Goal: Obtain resource: Obtain resource

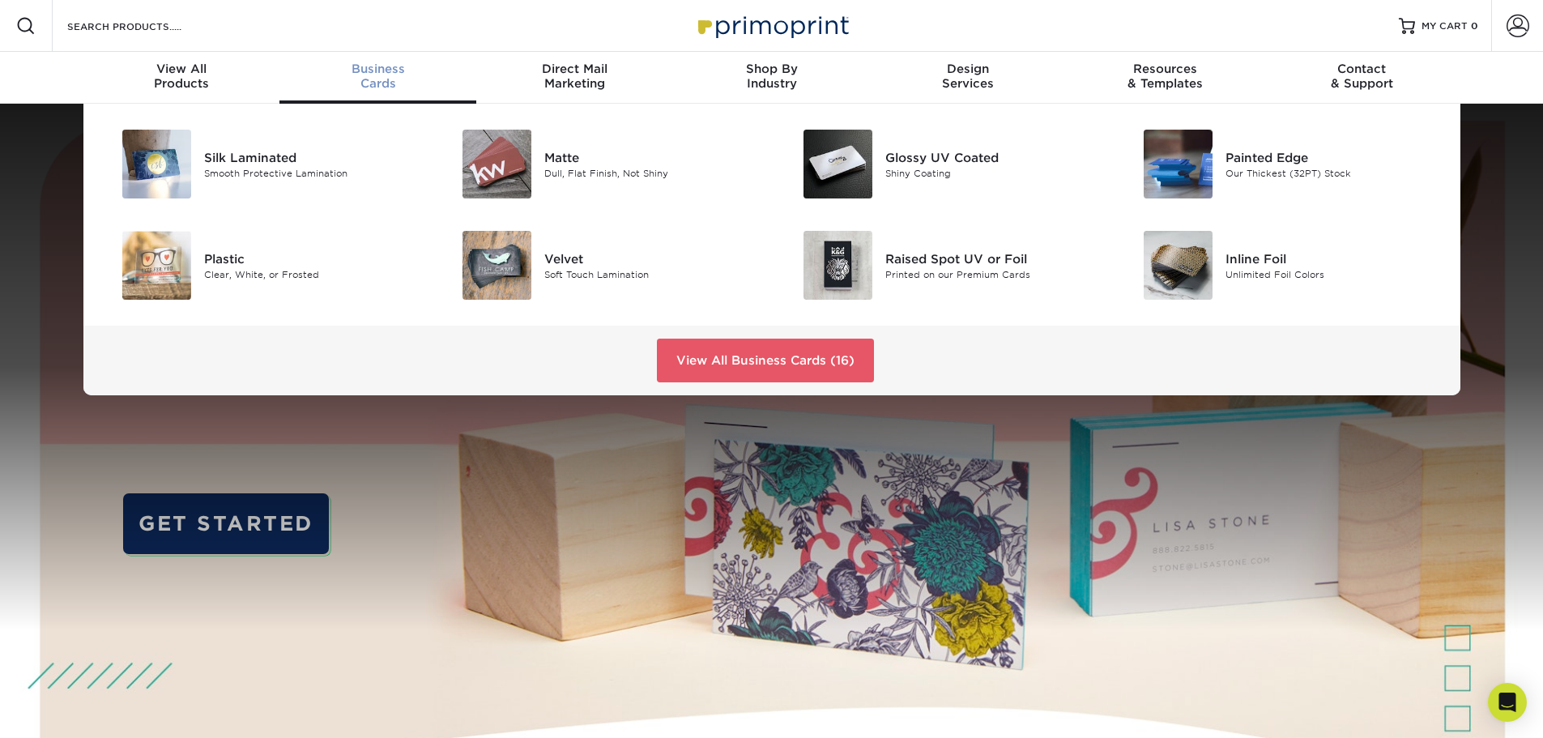
click at [387, 79] on div "Business Cards" at bounding box center [377, 76] width 197 height 29
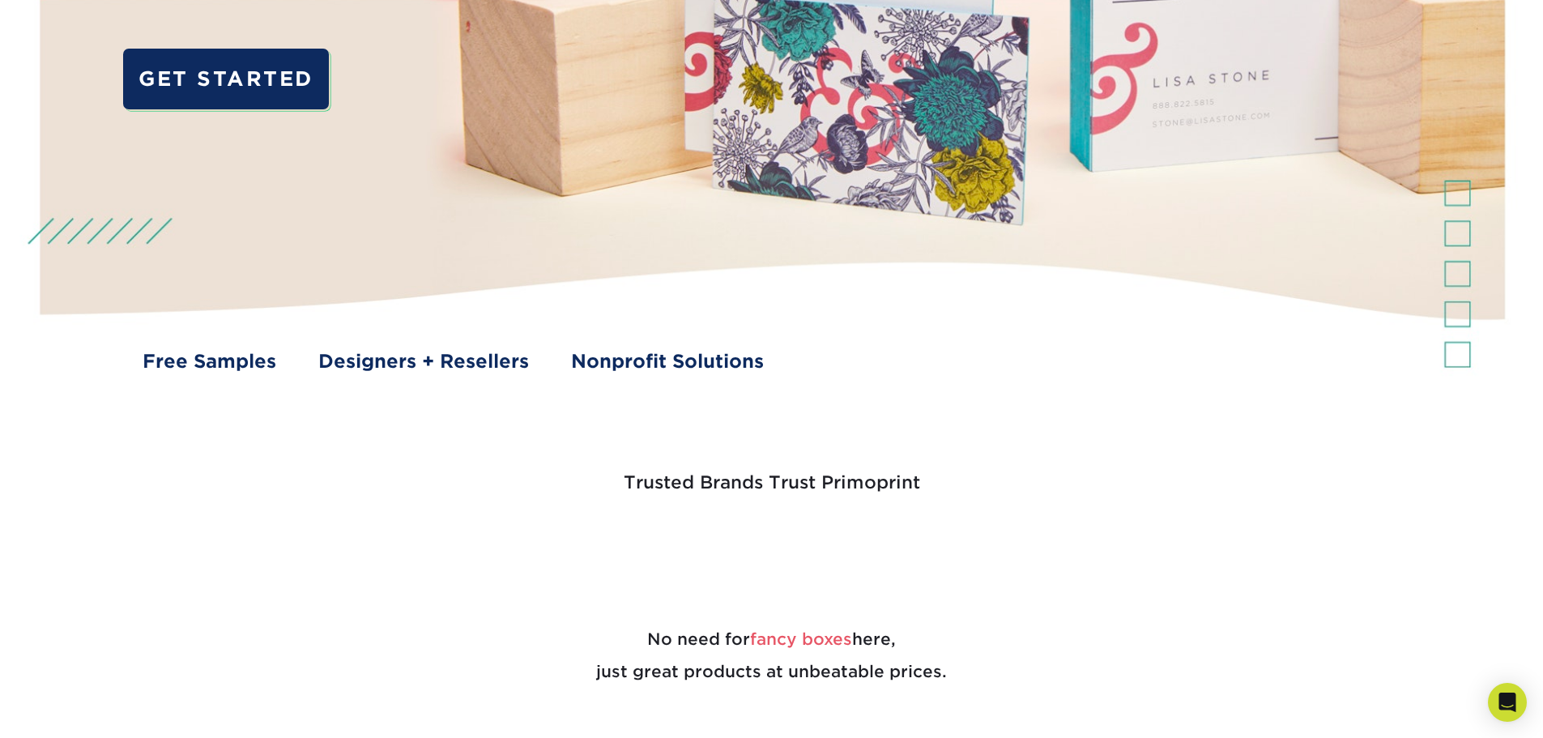
scroll to position [486, 0]
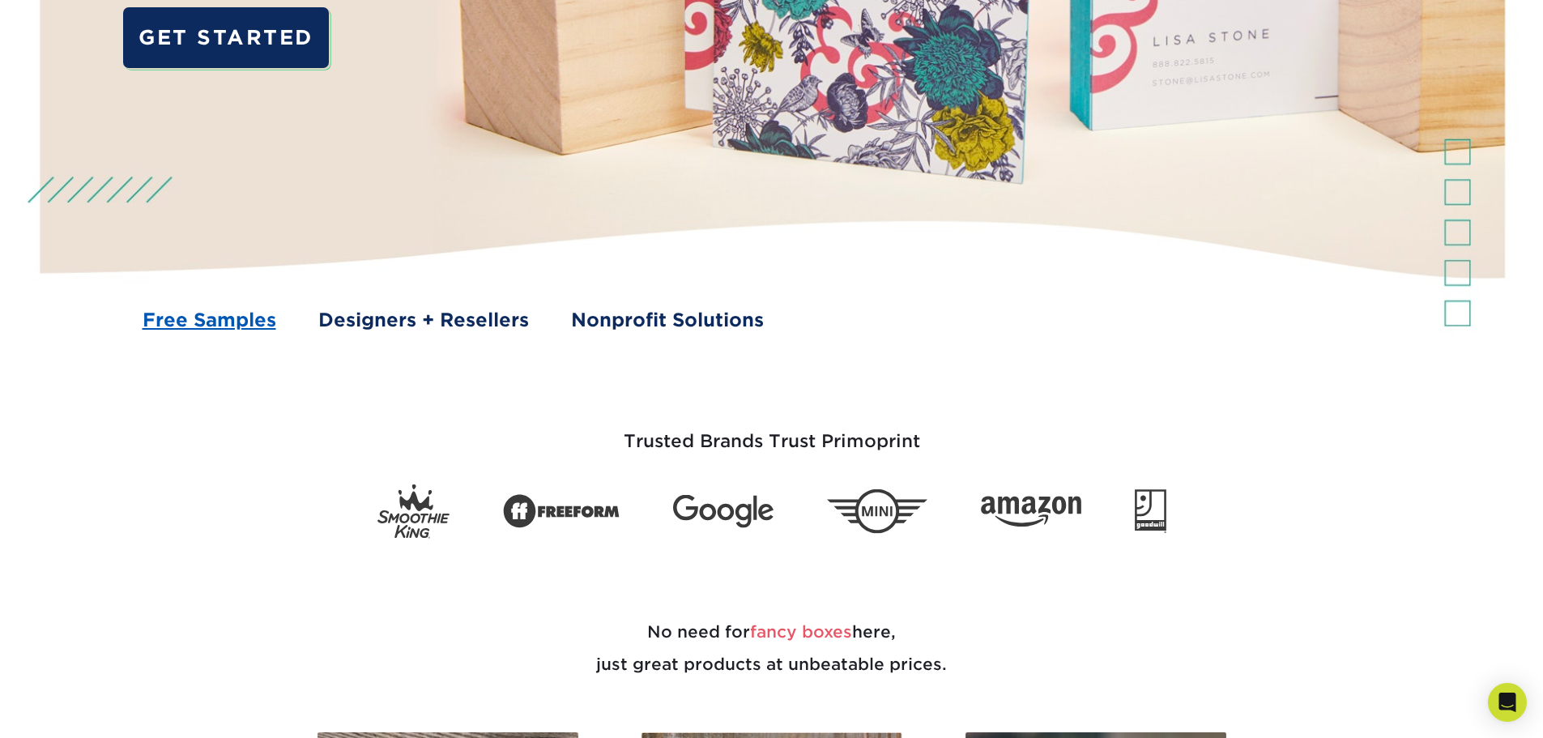
click at [213, 318] on link "Free Samples" at bounding box center [210, 320] width 134 height 28
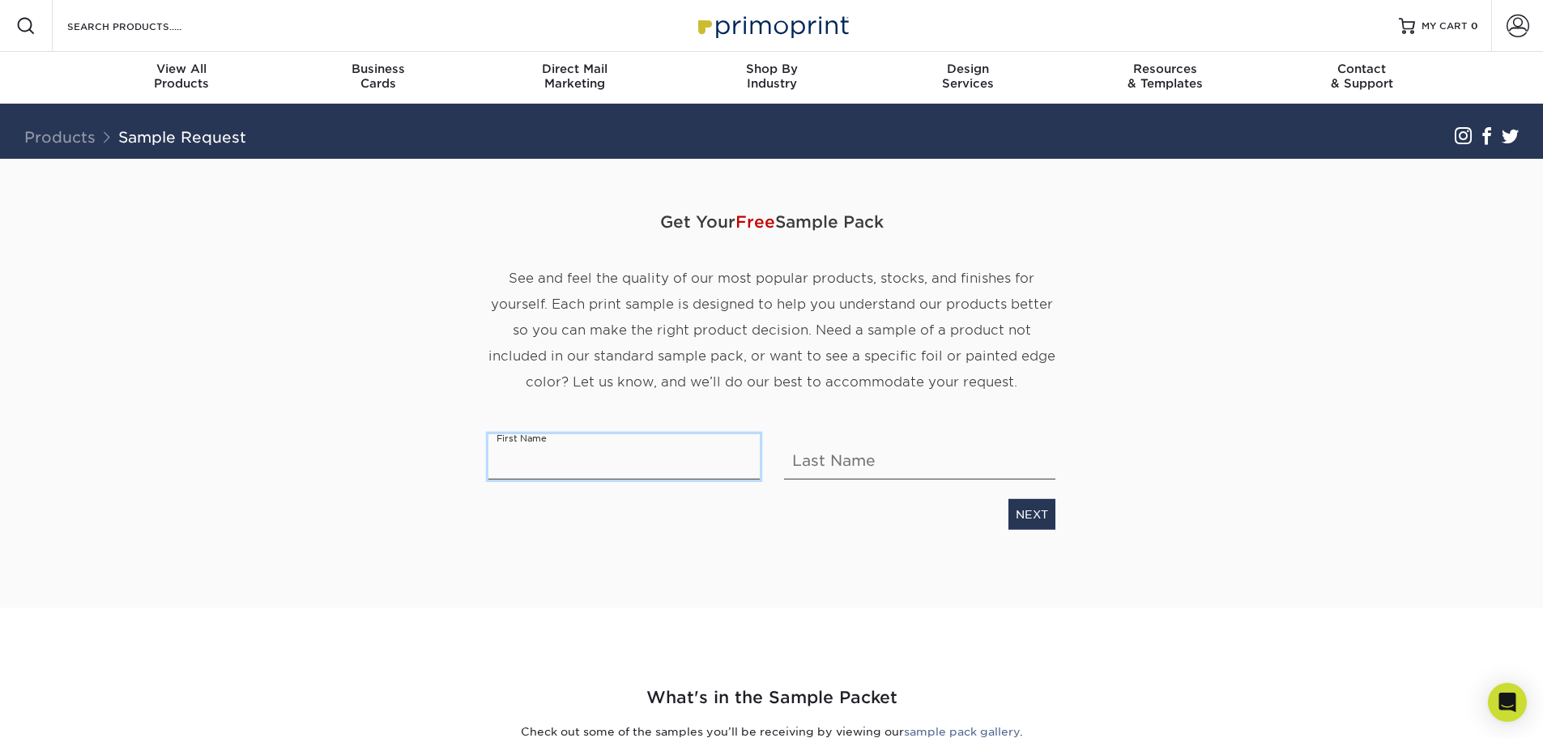
click at [537, 465] on input "text" at bounding box center [623, 456] width 271 height 45
type input "Brittany"
type input "l"
type input "Letherer"
click at [1040, 513] on link "NEXT" at bounding box center [1031, 514] width 47 height 31
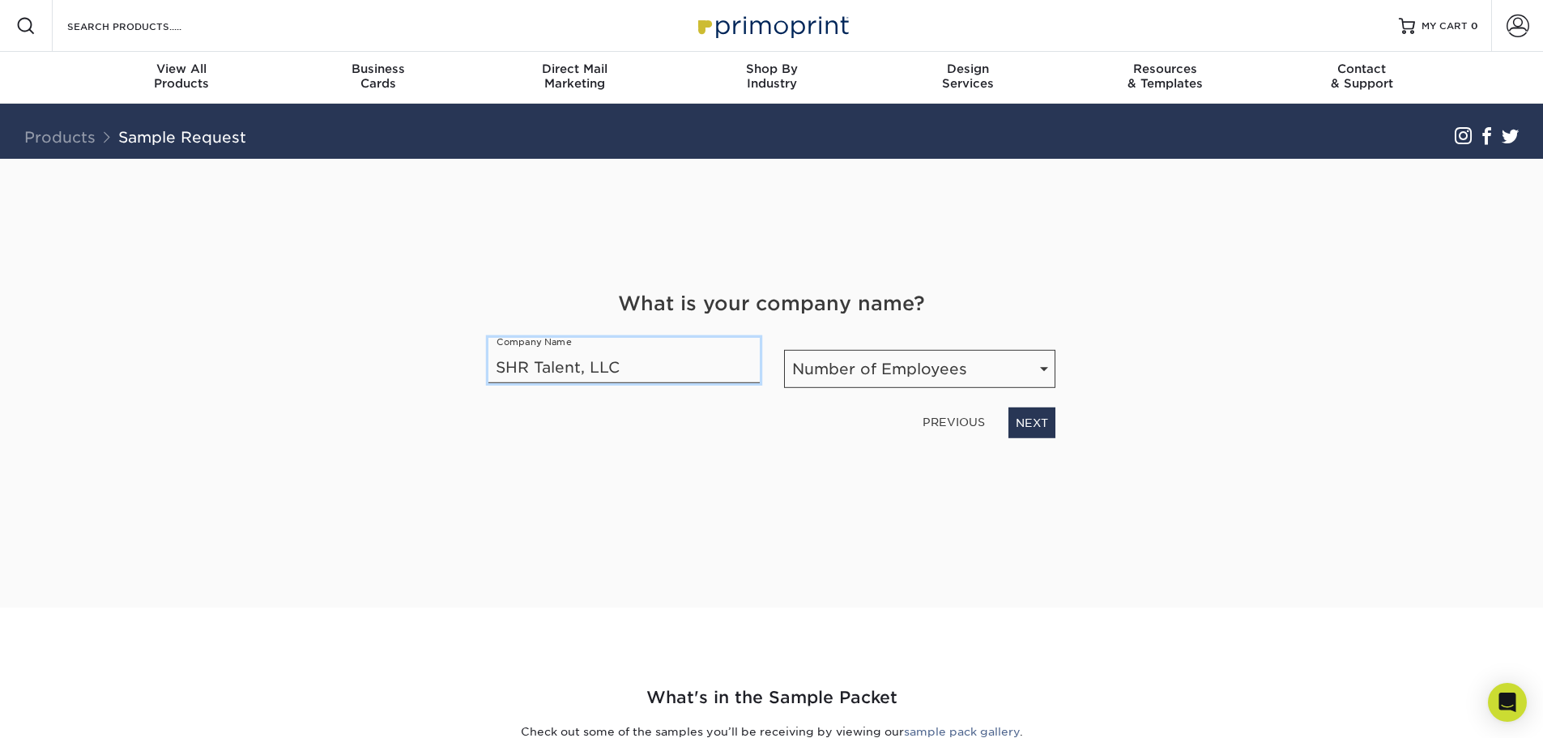
type input "SHR Talent, LLC"
click at [872, 370] on select "Number of Employees Self-employed 1-10 employees 11-50 employees 51-200 employe…" at bounding box center [919, 369] width 271 height 38
select select "11-50"
click at [784, 350] on select "Number of Employees Self-employed 1-10 employees 11-50 employees 51-200 employe…" at bounding box center [919, 369] width 271 height 38
drag, startPoint x: 1040, startPoint y: 427, endPoint x: 1029, endPoint y: 437, distance: 15.5
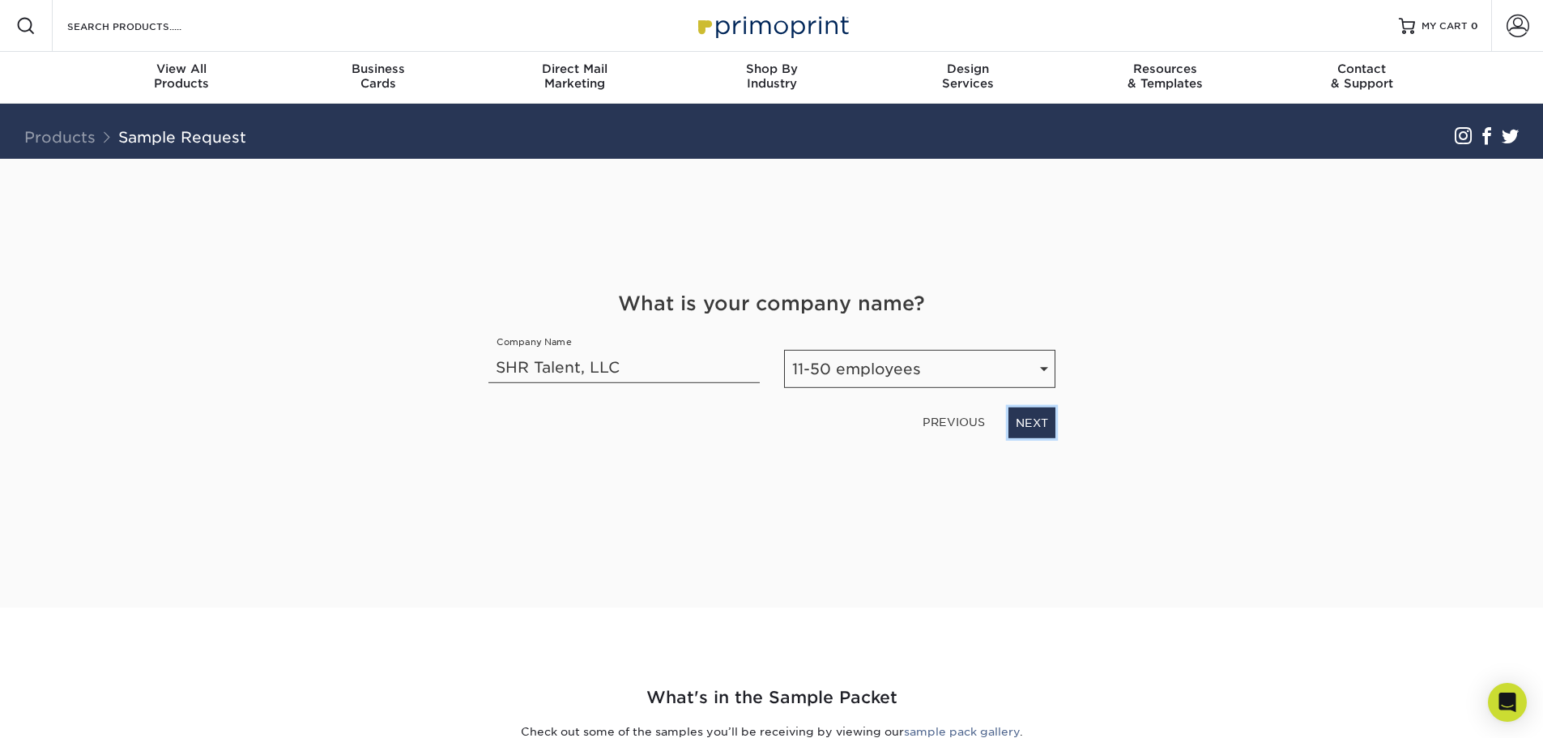
click at [1040, 427] on link "NEXT" at bounding box center [1031, 422] width 47 height 31
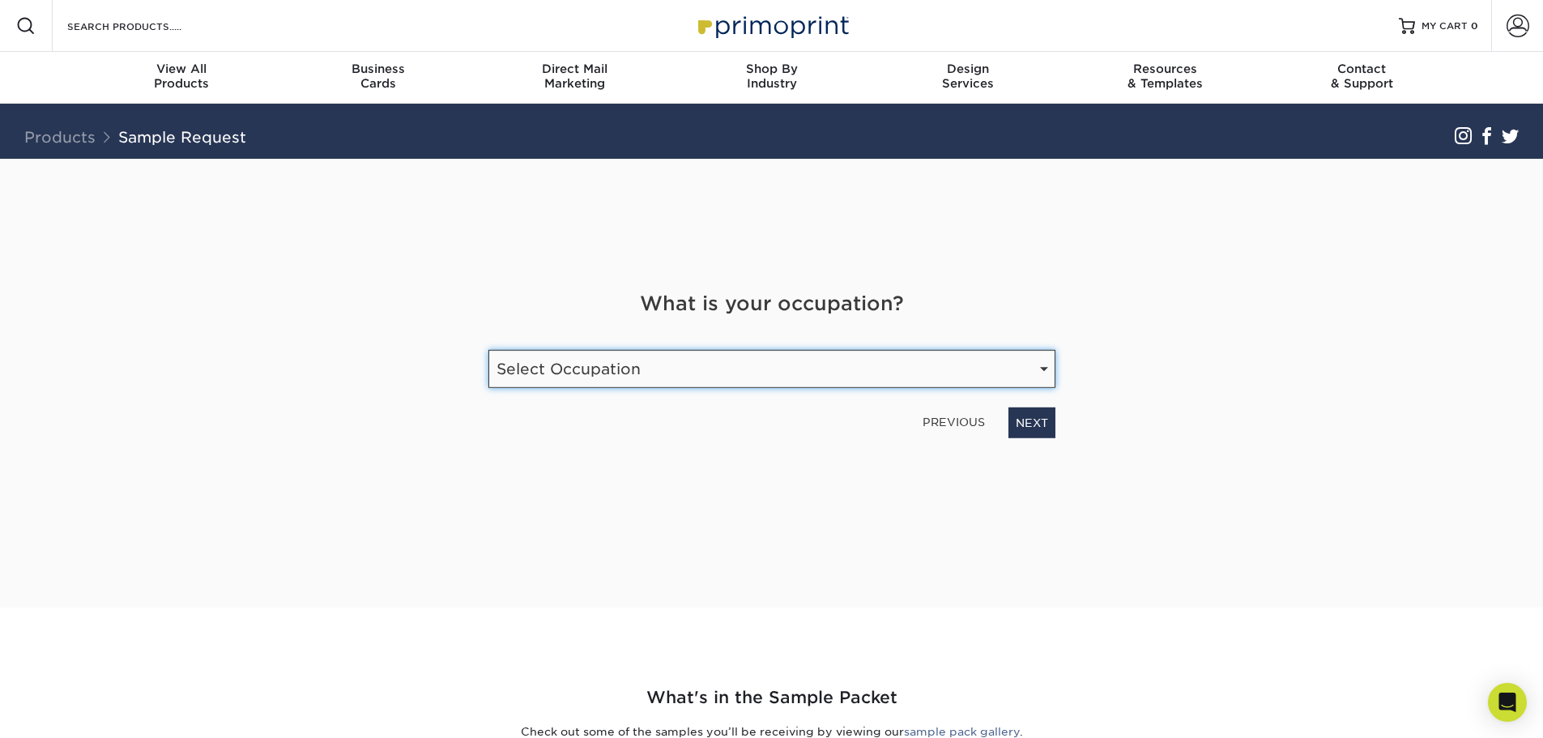
click at [595, 364] on select "Select Occupation Agency Automotive Blogger Cleaning Services Construction Educ…" at bounding box center [771, 369] width 567 height 38
select select "Agency"
click at [488, 350] on select "Select Occupation Agency Automotive Blogger Cleaning Services Construction Educ…" at bounding box center [771, 369] width 567 height 38
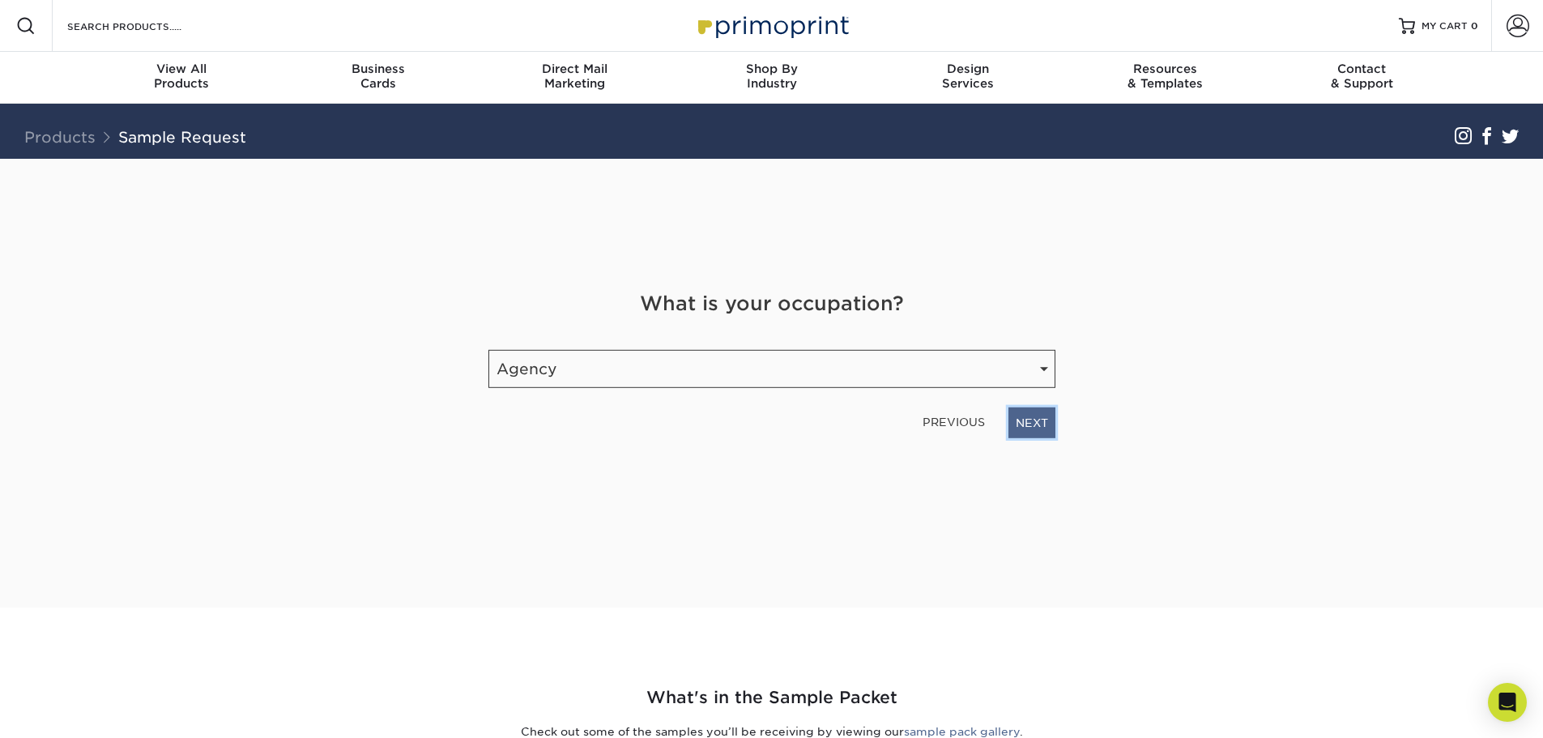
click at [1037, 424] on link "NEXT" at bounding box center [1031, 422] width 47 height 31
type input "operations@shrtalent.com"
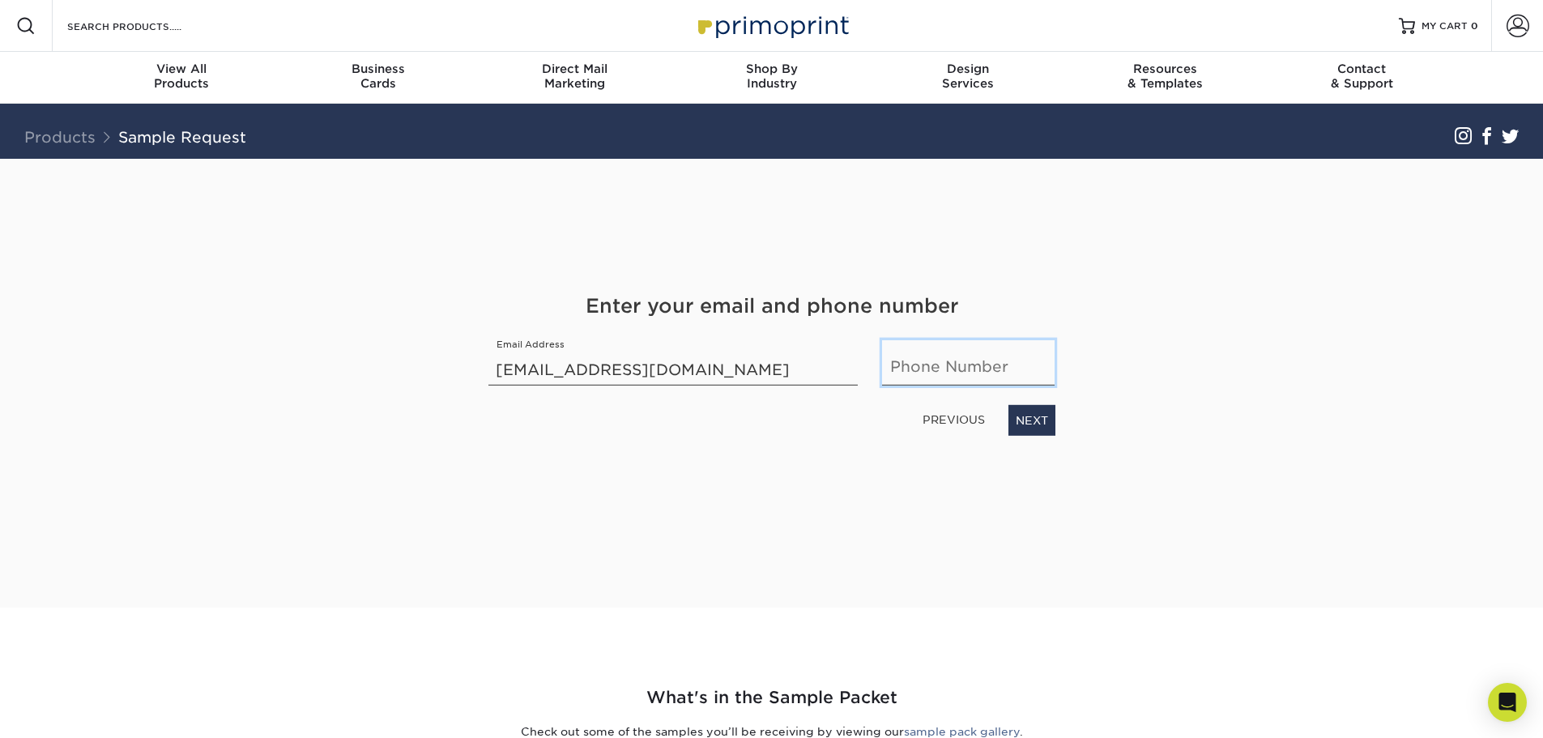
type input "6157127059"
click at [1046, 428] on link "NEXT" at bounding box center [1031, 420] width 47 height 31
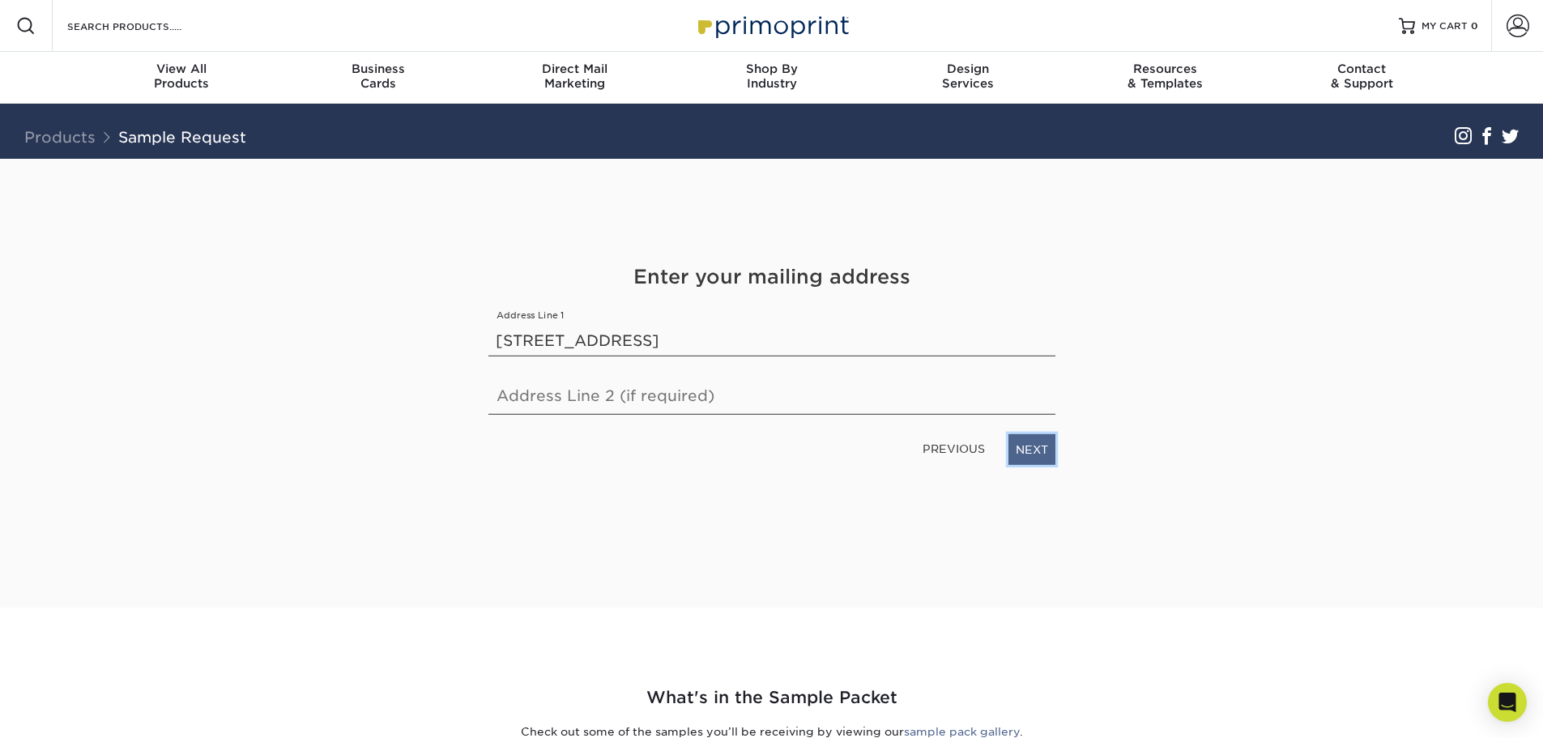
click at [1034, 448] on link "NEXT" at bounding box center [1031, 449] width 47 height 31
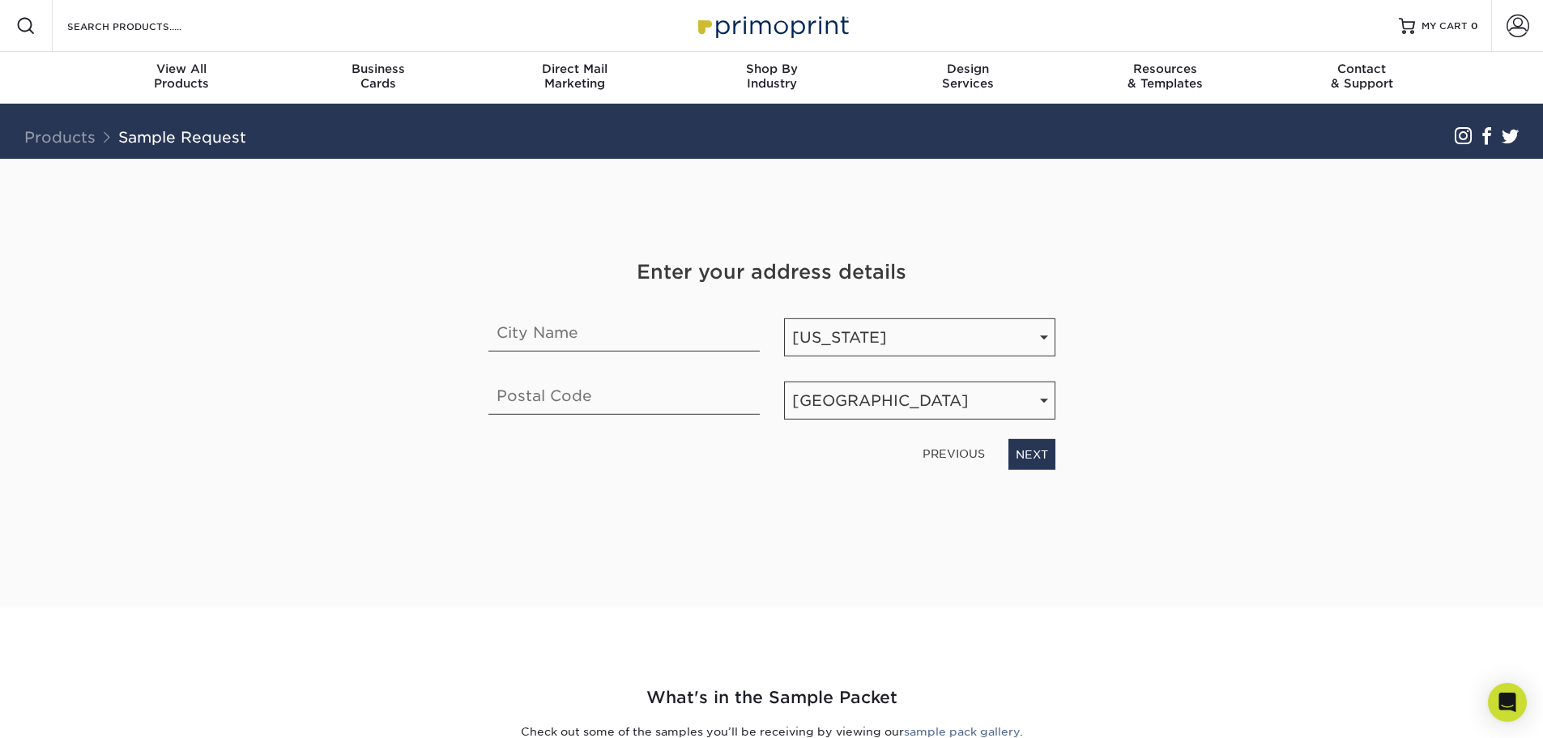
drag, startPoint x: 951, startPoint y: 448, endPoint x: 767, endPoint y: 420, distance: 185.9
click at [949, 448] on link "PREVIOUS" at bounding box center [953, 454] width 75 height 26
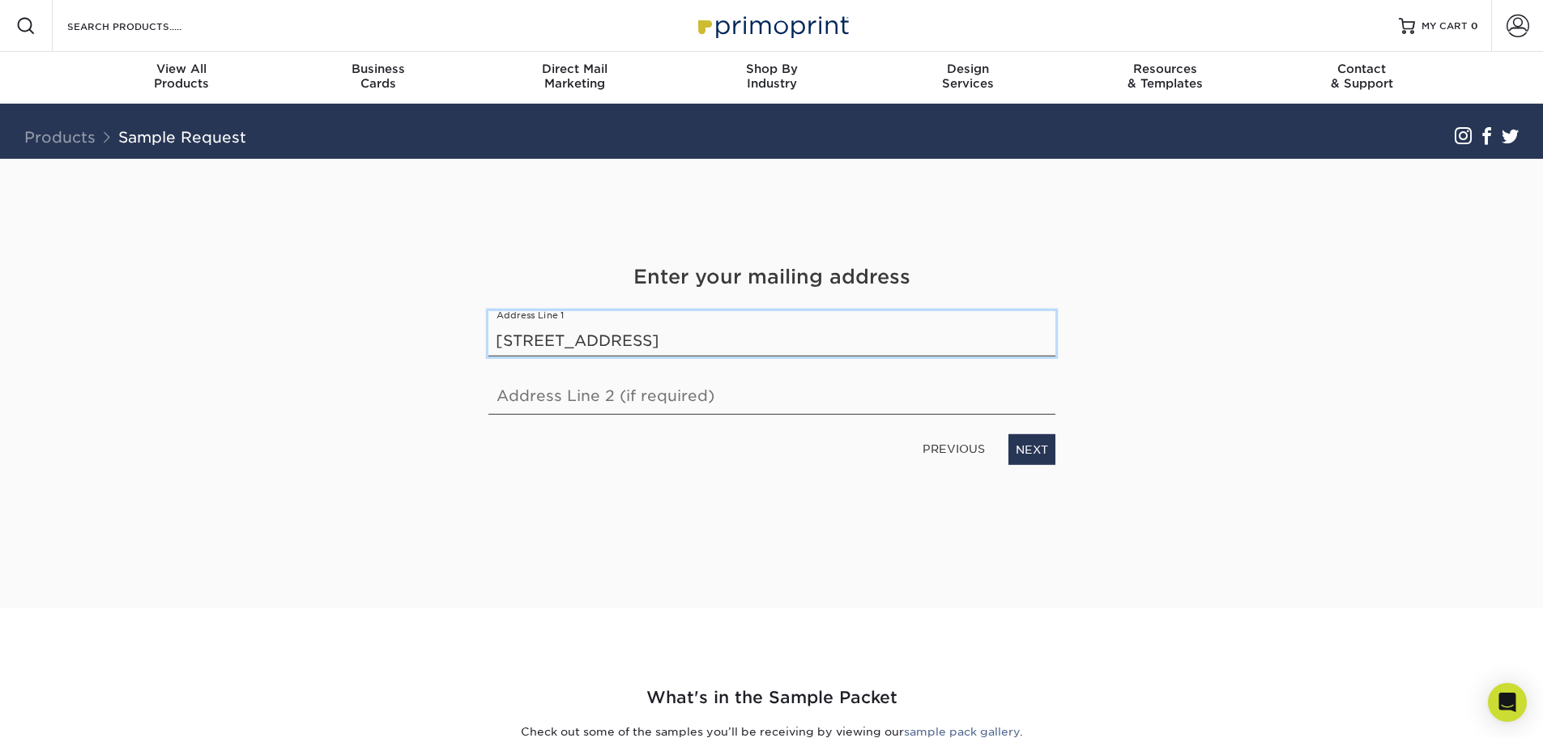
click at [641, 344] on input "33 Music Square West, Suite 100A, Nashville, TN 37203" at bounding box center [771, 333] width 567 height 45
drag, startPoint x: 758, startPoint y: 343, endPoint x: 978, endPoint y: 343, distance: 219.5
click at [978, 343] on input "33 Music Square West, Suite 100A, Nashville, TN 37203" at bounding box center [771, 333] width 567 height 45
type input "33 Music Square West, Suite 100A"
drag, startPoint x: 1061, startPoint y: 445, endPoint x: 994, endPoint y: 451, distance: 67.5
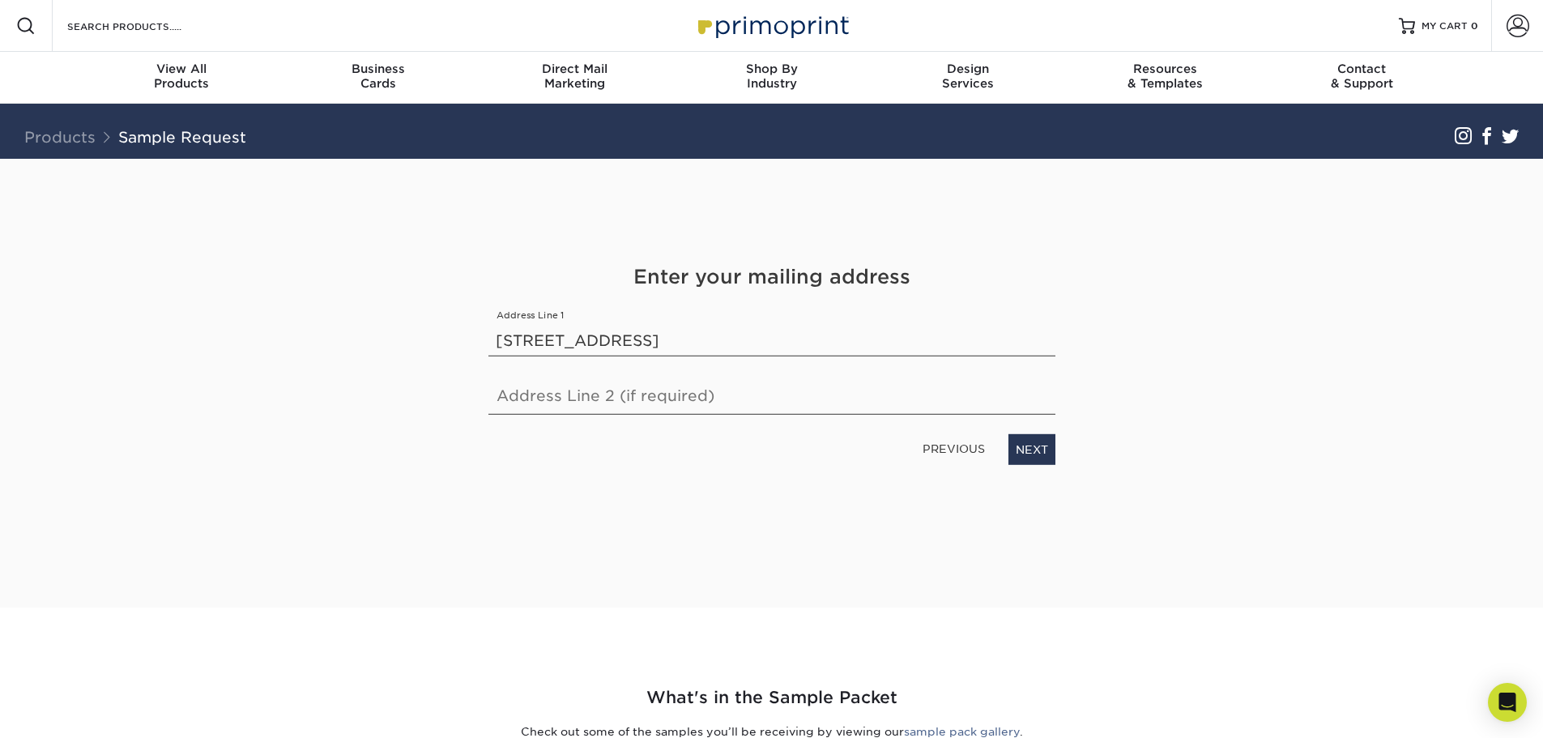
click at [1061, 445] on div "PREVIOUS NEXT" at bounding box center [771, 446] width 591 height 37
click at [1024, 454] on link "NEXT" at bounding box center [1031, 449] width 47 height 31
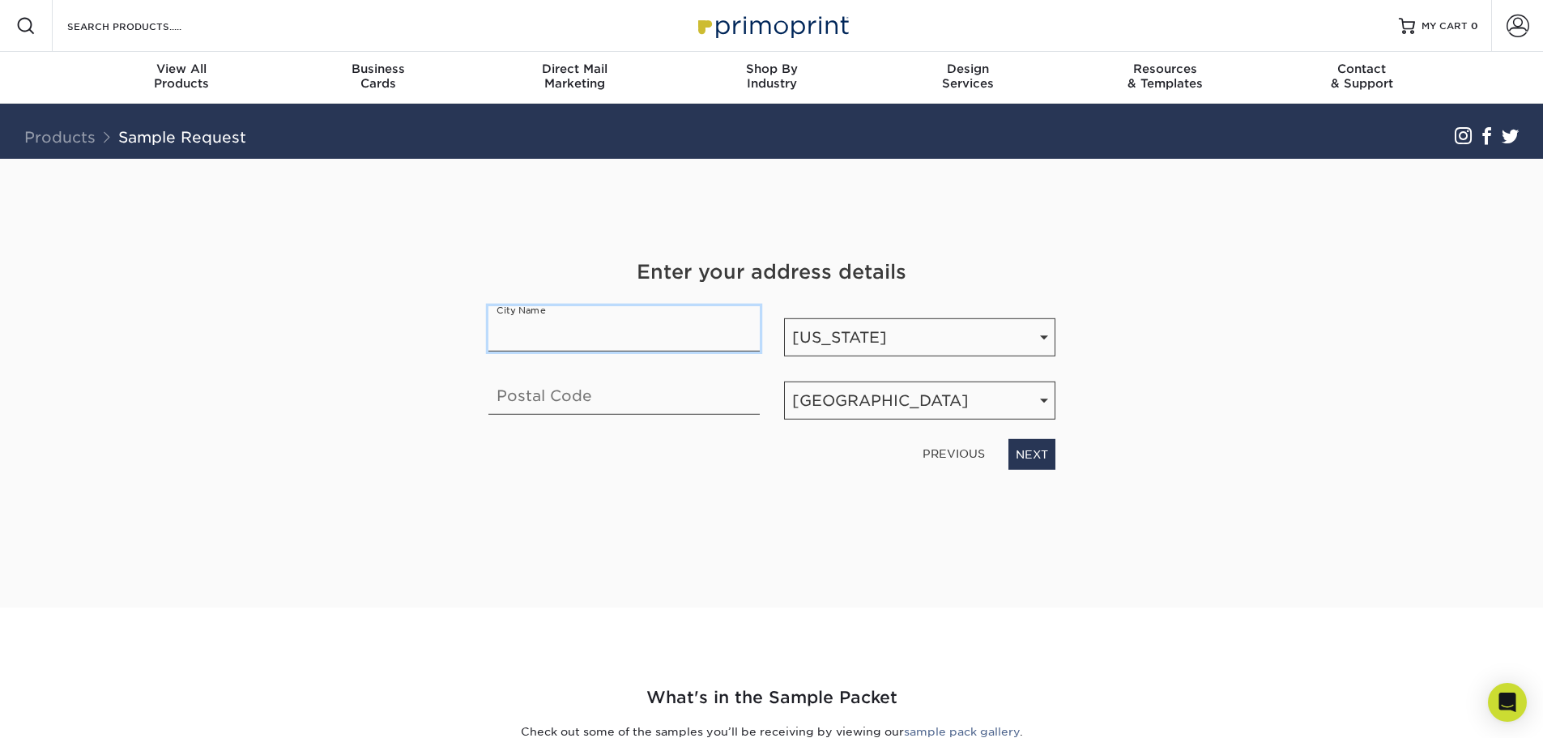
click at [573, 330] on input "text" at bounding box center [623, 328] width 271 height 45
paste input ", Nashville, TN 37203"
drag, startPoint x: 572, startPoint y: 337, endPoint x: 777, endPoint y: 337, distance: 204.9
click at [777, 337] on div "Enter your address details City Name , Nashville, TN 37203 State / Province Sta…" at bounding box center [771, 364] width 591 height 212
click at [498, 335] on input ", Nashville" at bounding box center [623, 328] width 271 height 45
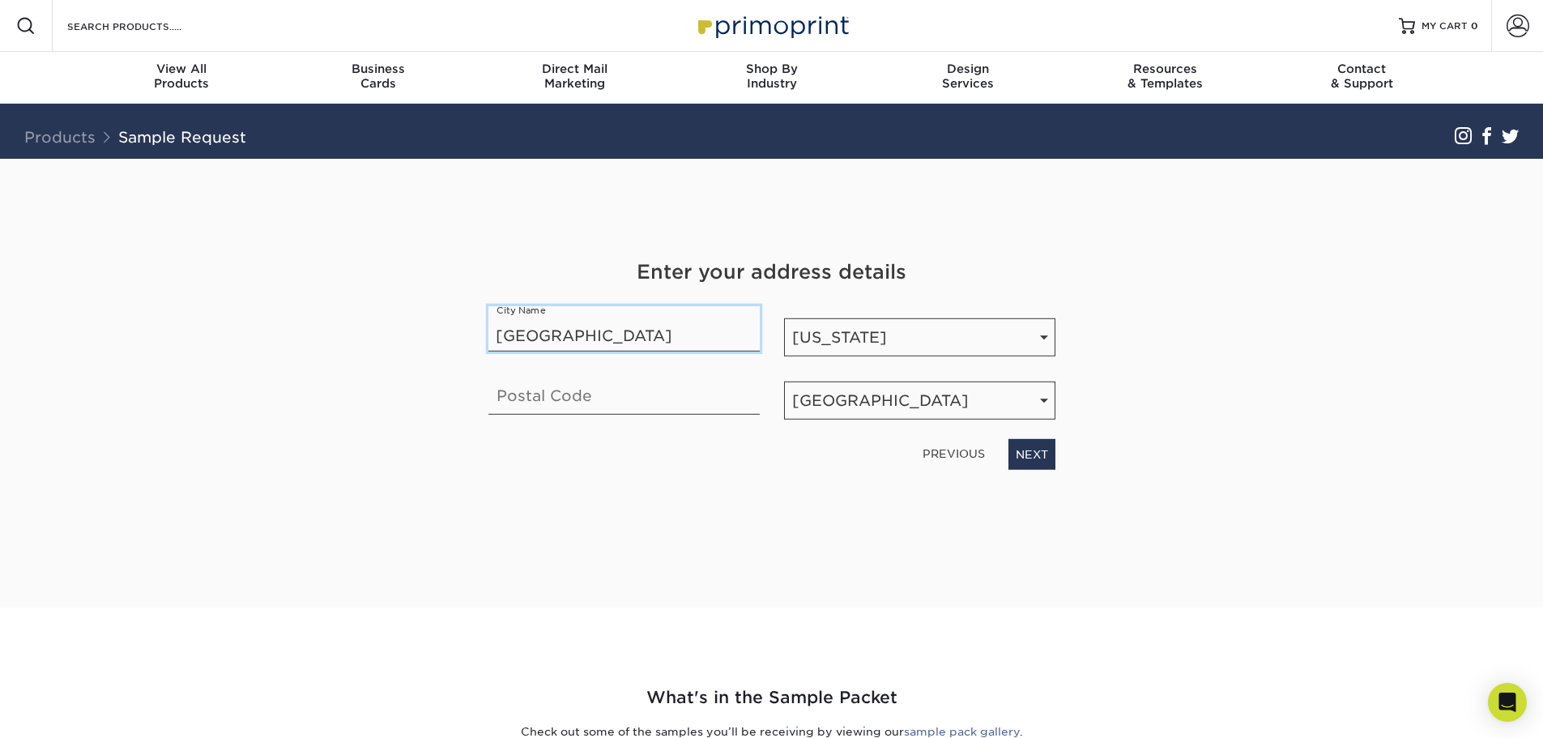
type input "Nashville"
click at [535, 399] on input "text" at bounding box center [623, 391] width 271 height 45
type input "37203"
click at [1027, 458] on link "NEXT" at bounding box center [1031, 454] width 47 height 31
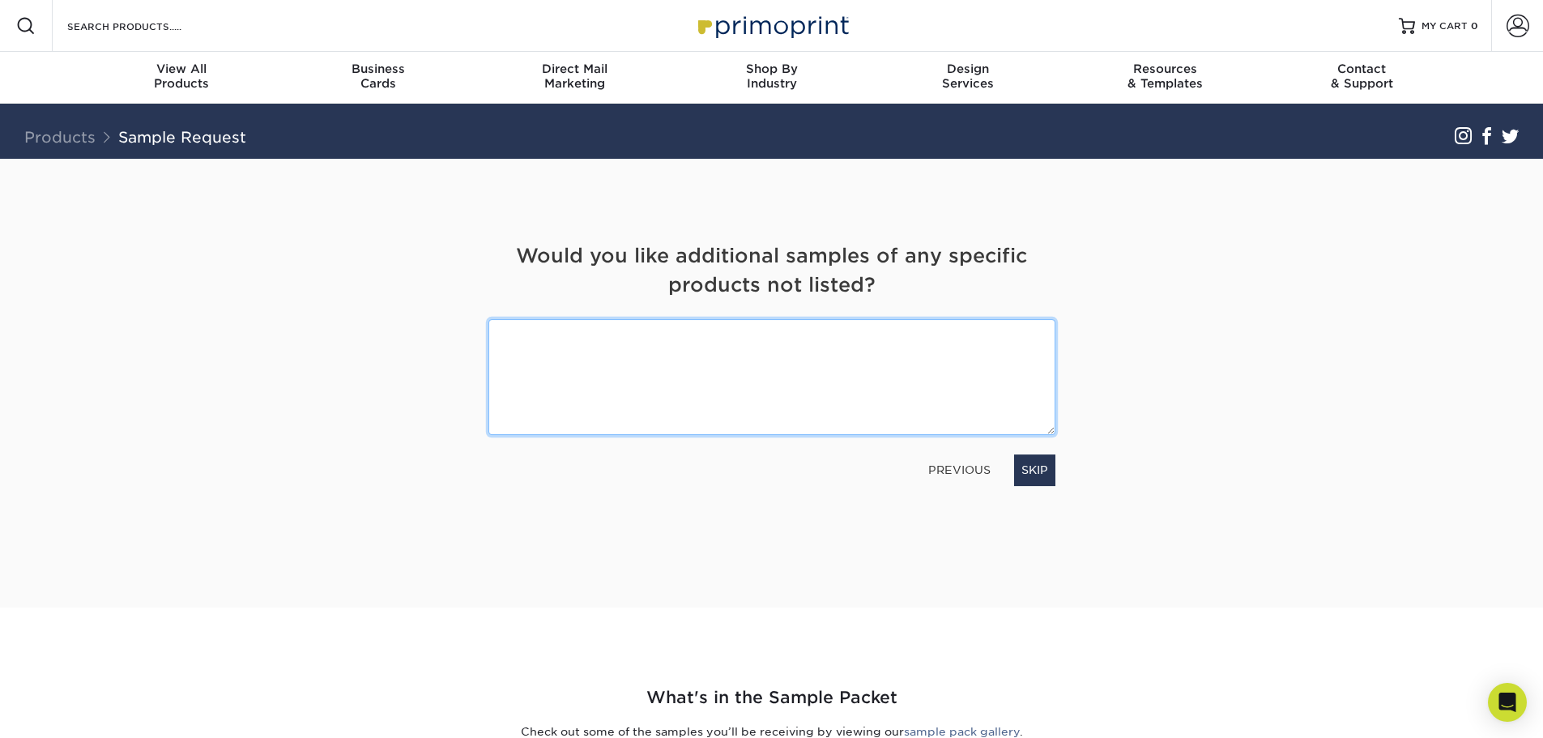
click at [619, 380] on textarea at bounding box center [771, 377] width 567 height 116
click at [1042, 475] on link "SKIP" at bounding box center [1034, 469] width 41 height 31
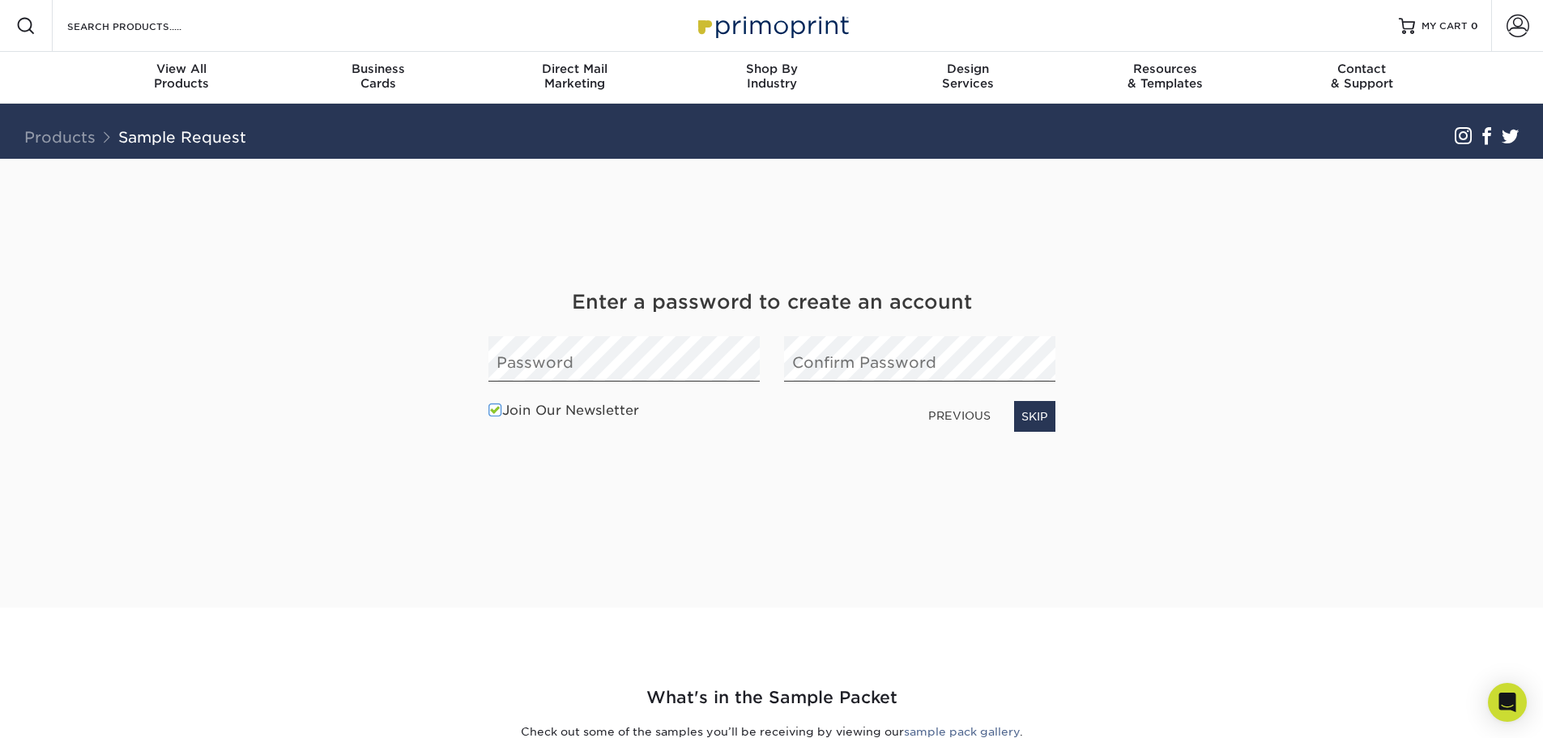
click at [583, 407] on label "Join Our Newsletter" at bounding box center [563, 410] width 151 height 19
click at [0, 0] on input "Join Our Newsletter" at bounding box center [0, 0] width 0 height 0
click at [1038, 420] on link "NEXT" at bounding box center [1031, 416] width 47 height 31
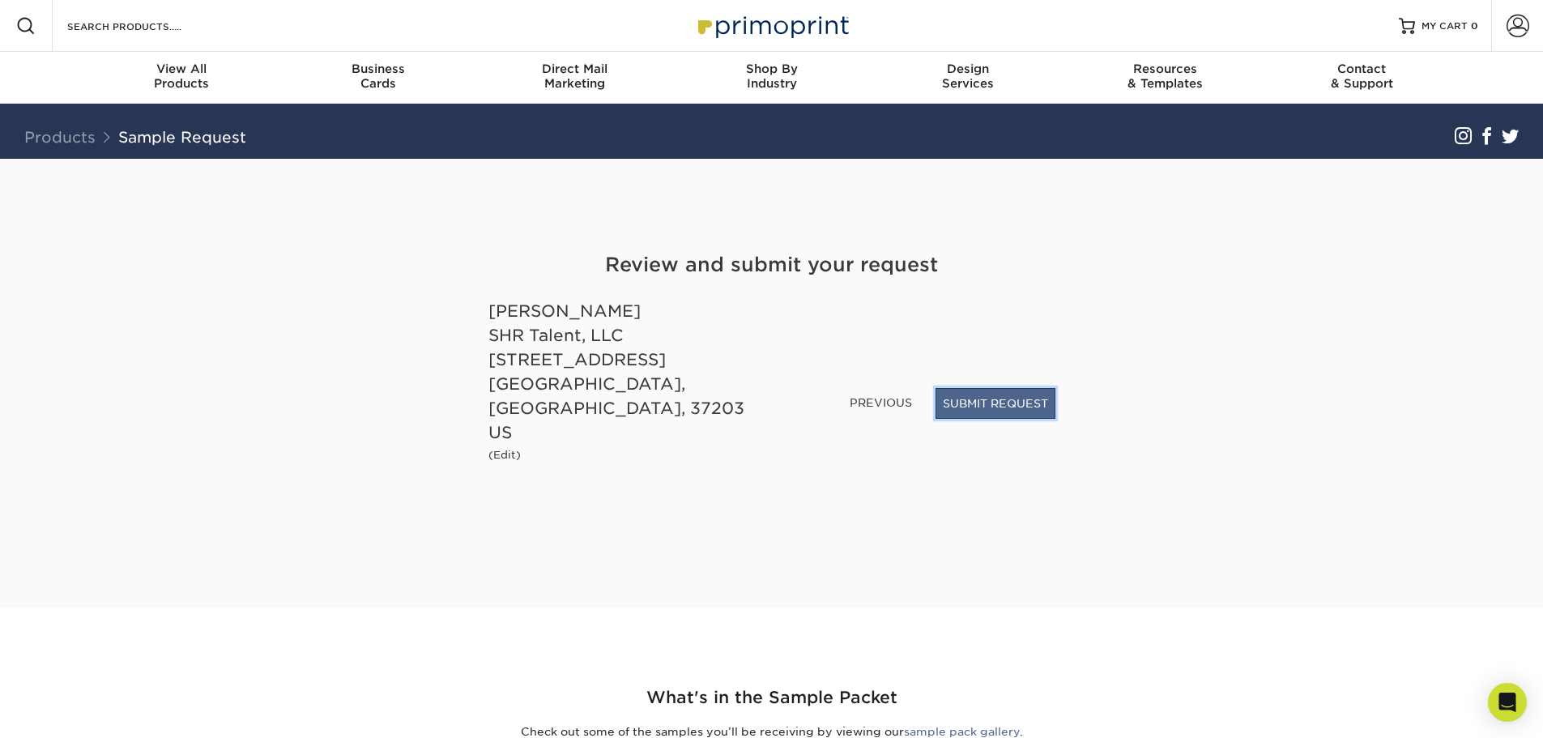
click at [1022, 408] on button "SUBMIT REQUEST" at bounding box center [996, 403] width 120 height 31
